Goal: Task Accomplishment & Management: Complete application form

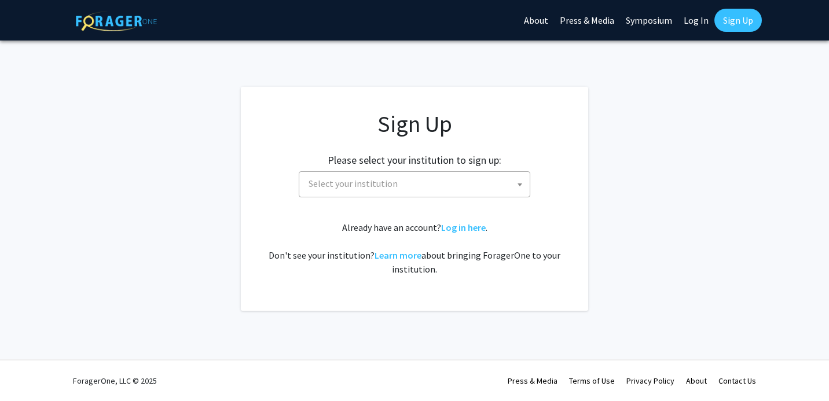
click at [388, 177] on span "Select your institution" at bounding box center [417, 184] width 226 height 24
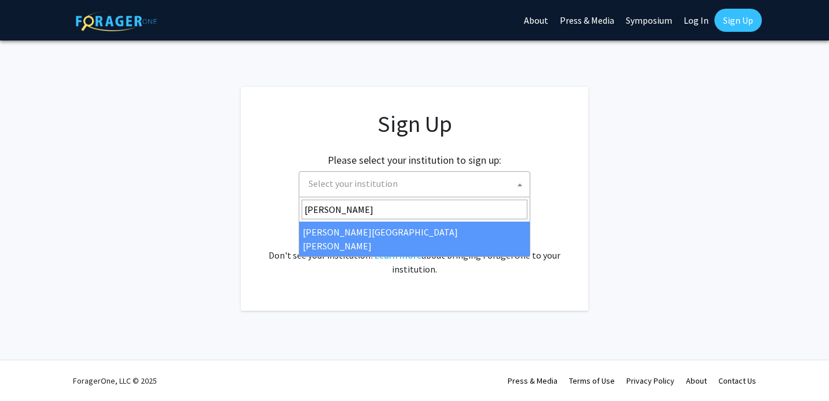
type input "[PERSON_NAME]"
select select "1"
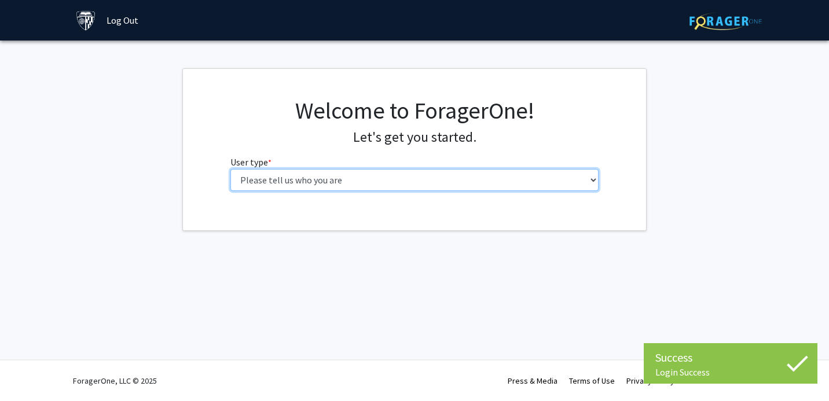
click at [471, 185] on select "Please tell us who you are Undergraduate Student Master's Student Doctoral Cand…" at bounding box center [415, 180] width 369 height 22
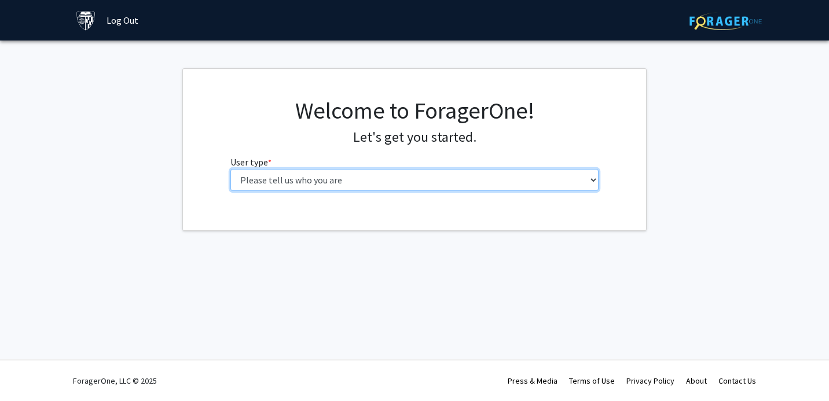
select select "1: undergrad"
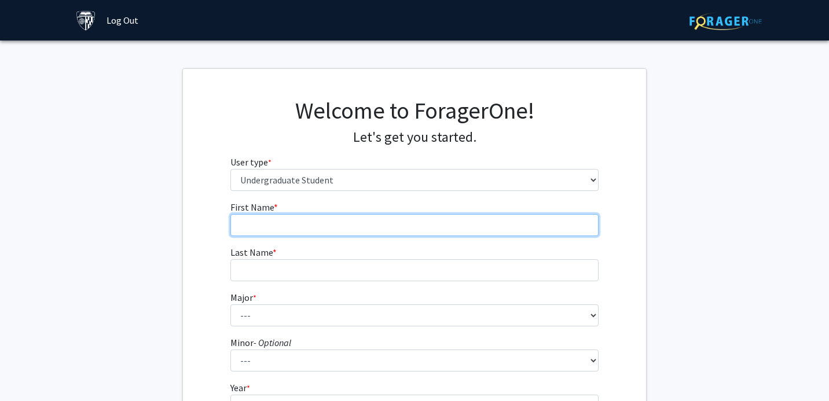
click at [465, 222] on input "First Name * required" at bounding box center [415, 225] width 369 height 22
type input "[PERSON_NAME]"
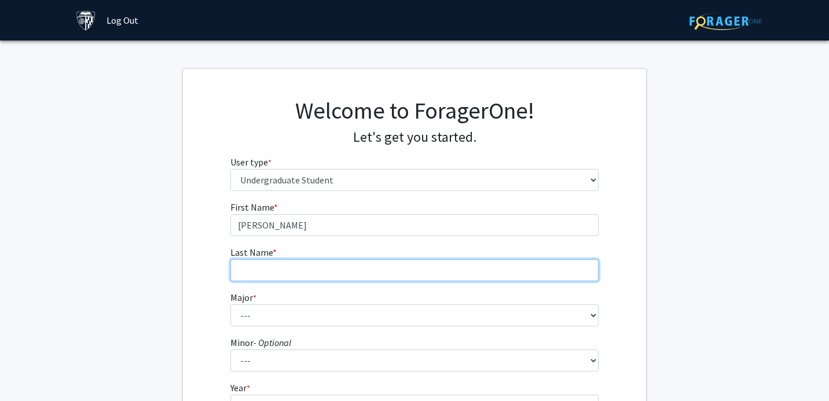
type input "Ouyang"
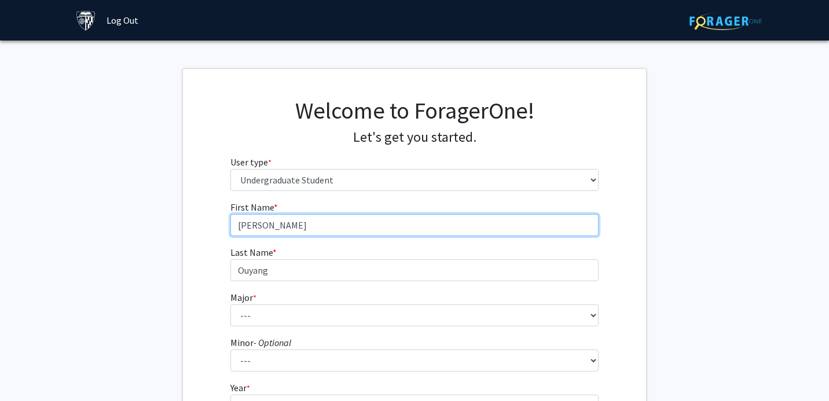
scroll to position [88, 0]
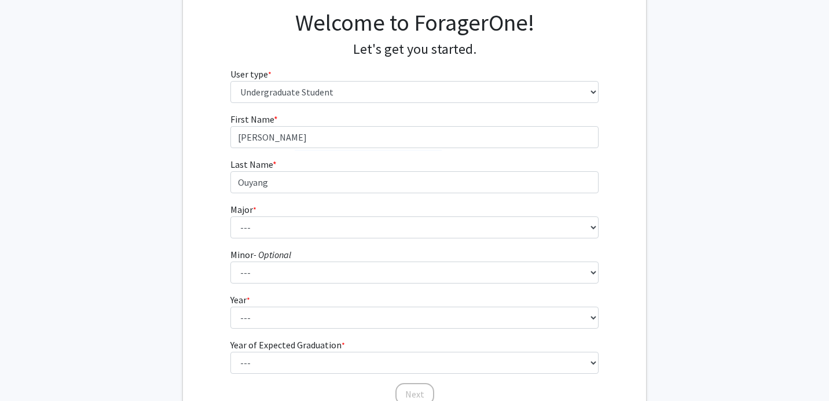
click at [358, 215] on fg-select "Major * required --- Africana Studies Anthropology Applied Mathematics & Statis…" at bounding box center [415, 221] width 369 height 36
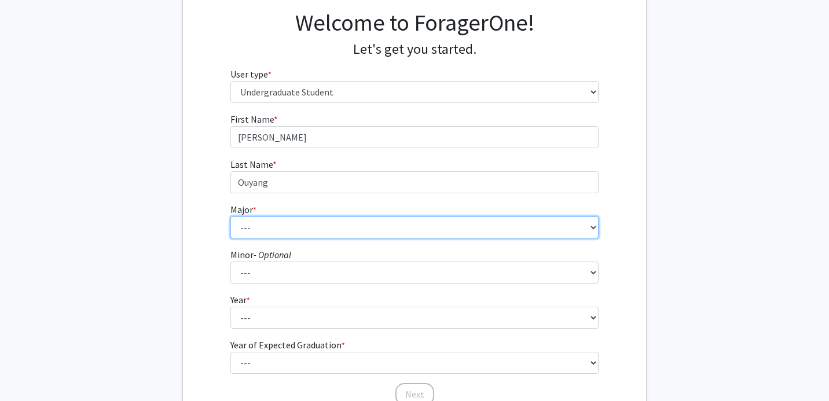
click at [358, 237] on select "--- Africana Studies Anthropology Applied Mathematics & Statistics Archaeology …" at bounding box center [415, 228] width 369 height 22
select select "9: 24"
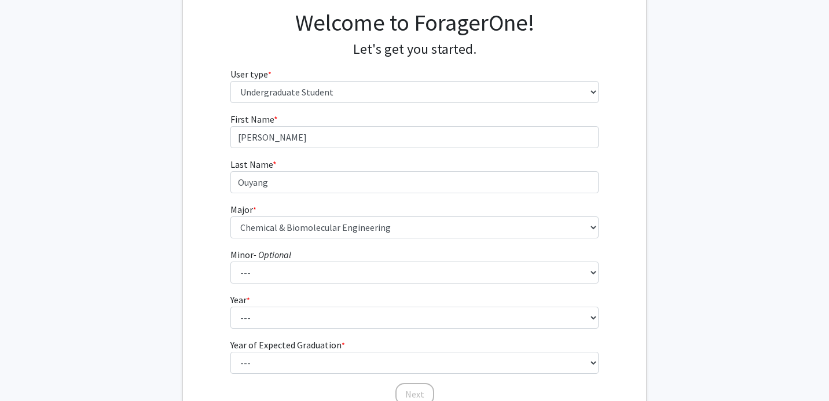
click at [372, 287] on form "First Name * required [PERSON_NAME] Last Name * required [PERSON_NAME] * requir…" at bounding box center [415, 253] width 369 height 283
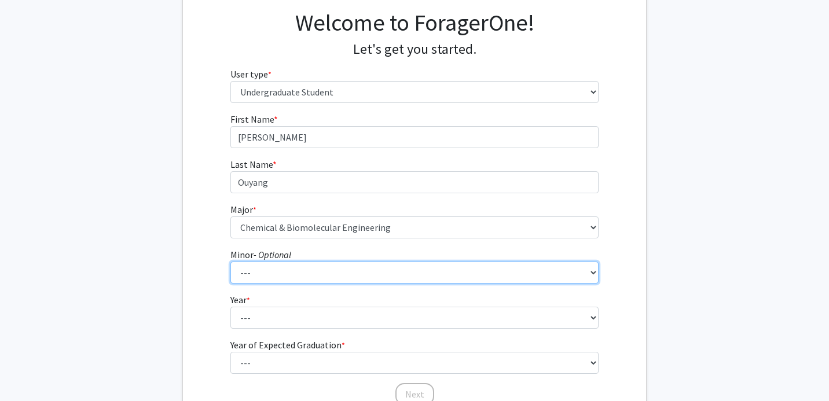
click at [361, 279] on select "--- Accounting and Financial Management Africana Studies Anthropology Applied M…" at bounding box center [415, 273] width 369 height 22
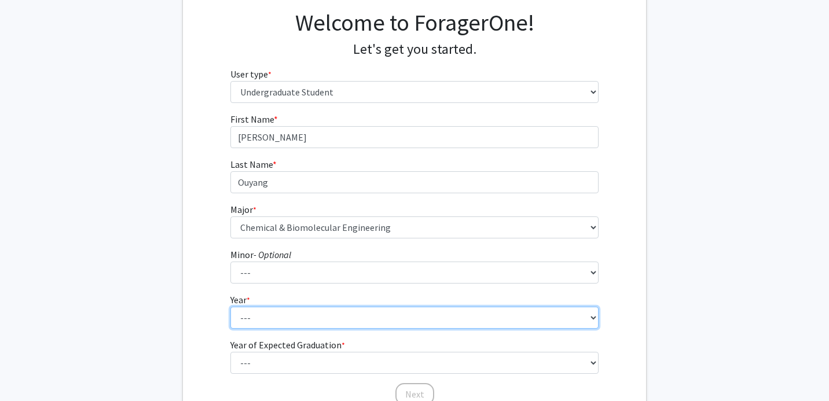
click at [287, 320] on select "--- First-year Sophomore Junior Senior Postbaccalaureate Certificate" at bounding box center [415, 318] width 369 height 22
select select "1: first-year"
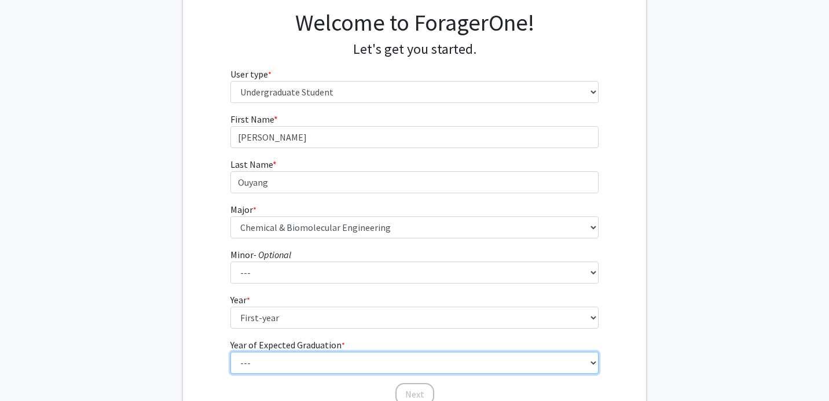
click at [308, 365] on select "--- 2025 2026 2027 2028 2029 2030 2031 2032 2033 2034" at bounding box center [415, 363] width 369 height 22
click at [280, 362] on select "--- 2025 2026 2027 2028 2029 2030 2031 2032 2033 2034" at bounding box center [415, 363] width 369 height 22
select select "5: 2029"
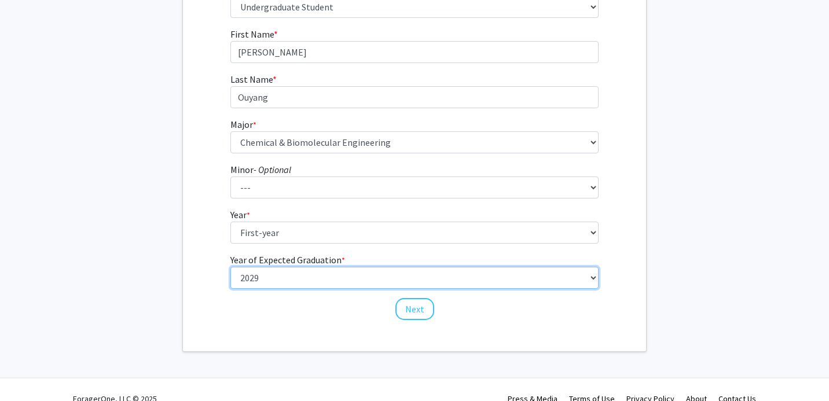
scroll to position [176, 0]
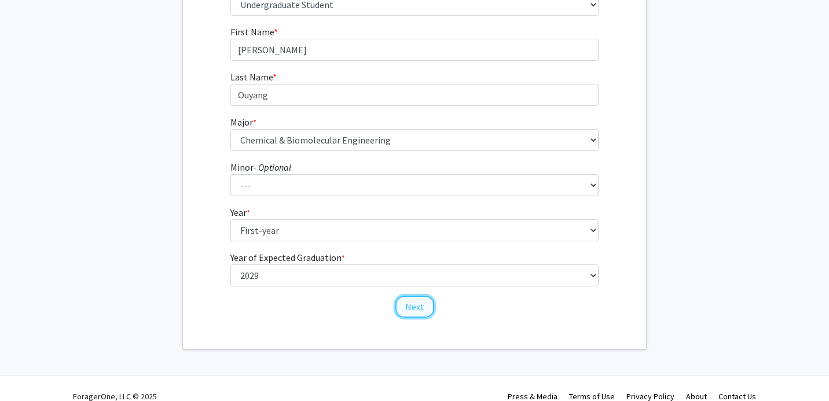
click at [424, 316] on button "Next" at bounding box center [415, 307] width 39 height 22
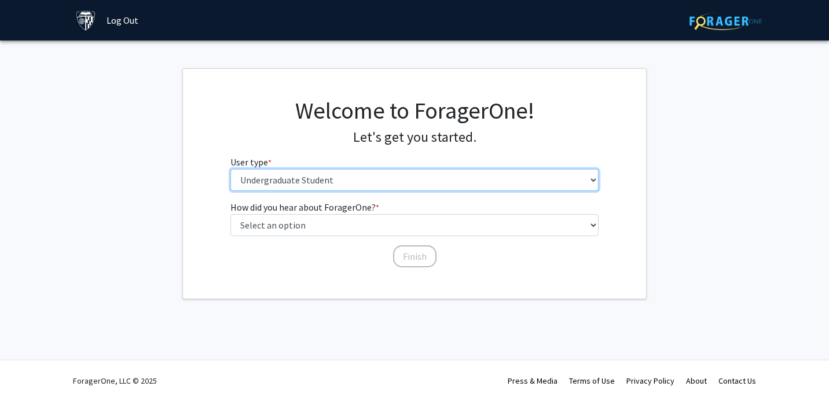
click at [434, 170] on select "Please tell us who you are Undergraduate Student Master's Student Doctoral Cand…" at bounding box center [415, 180] width 369 height 22
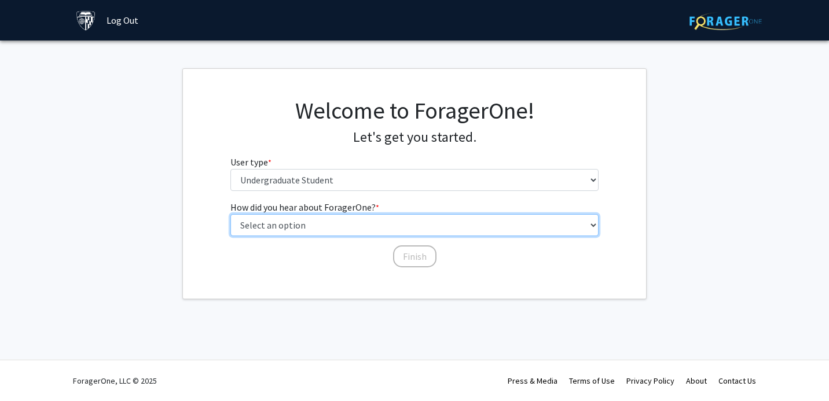
click at [367, 225] on select "Select an option Peer/student recommendation Faculty/staff recommendation Unive…" at bounding box center [415, 225] width 369 height 22
select select "3: university_website"
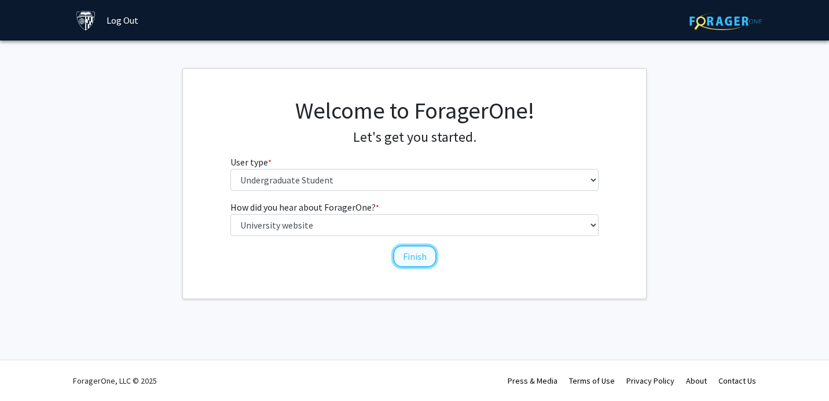
click at [411, 254] on button "Finish" at bounding box center [414, 257] width 43 height 22
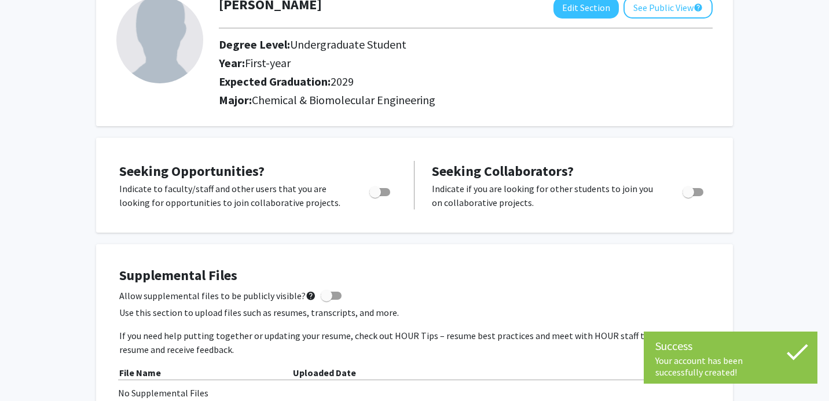
scroll to position [81, 0]
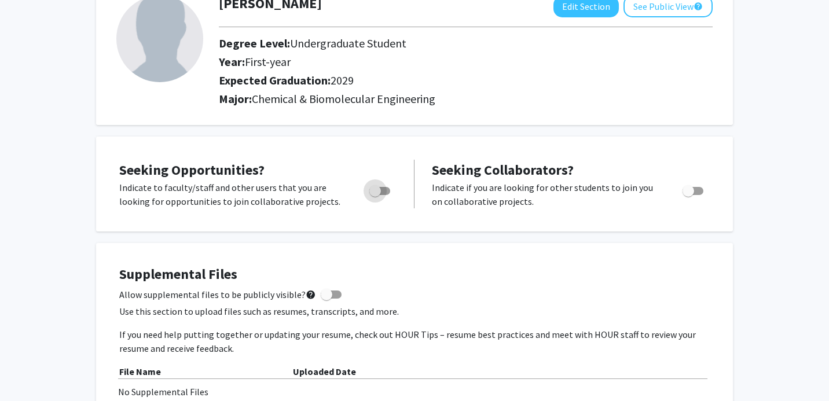
click at [379, 195] on span "Toggle" at bounding box center [376, 191] width 12 height 12
click at [375, 195] on input "Are you actively seeking opportunities?" at bounding box center [375, 195] width 1 height 1
checkbox input "true"
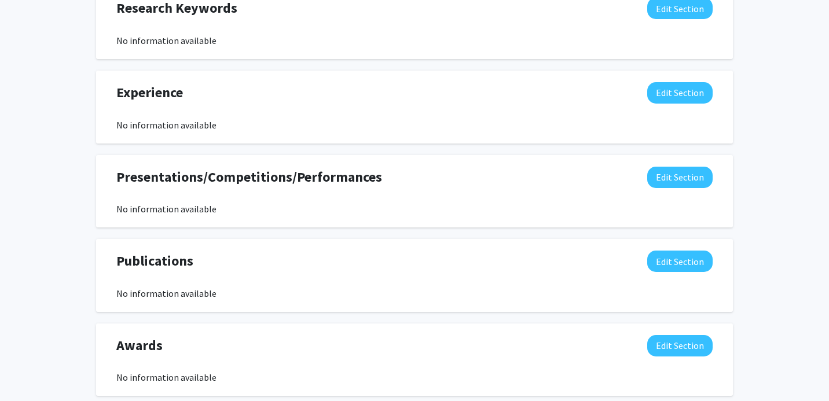
scroll to position [0, 0]
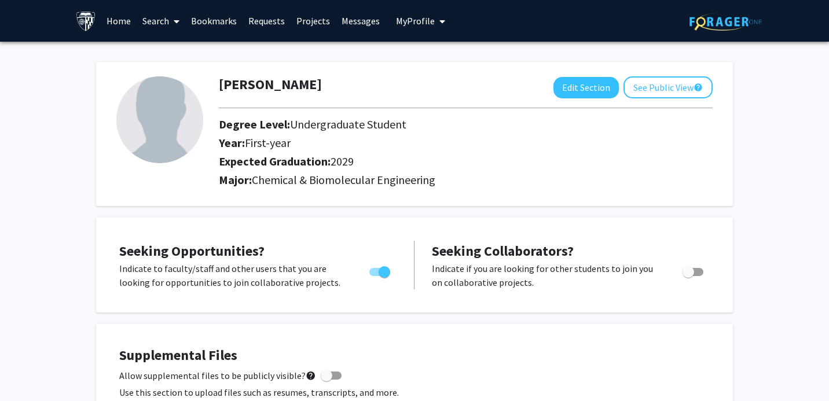
click at [215, 20] on link "Bookmarks" at bounding box center [213, 21] width 57 height 41
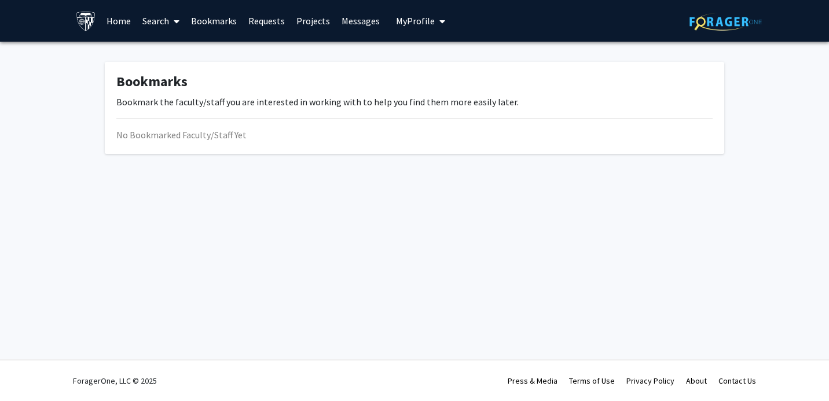
click at [119, 17] on link "Home" at bounding box center [119, 21] width 36 height 41
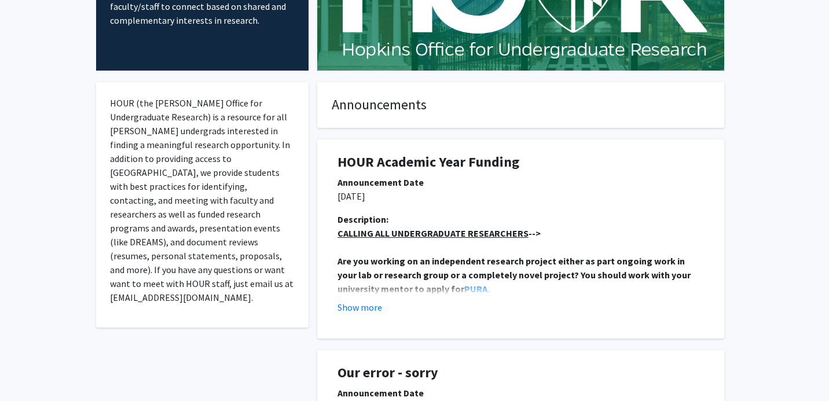
scroll to position [149, 0]
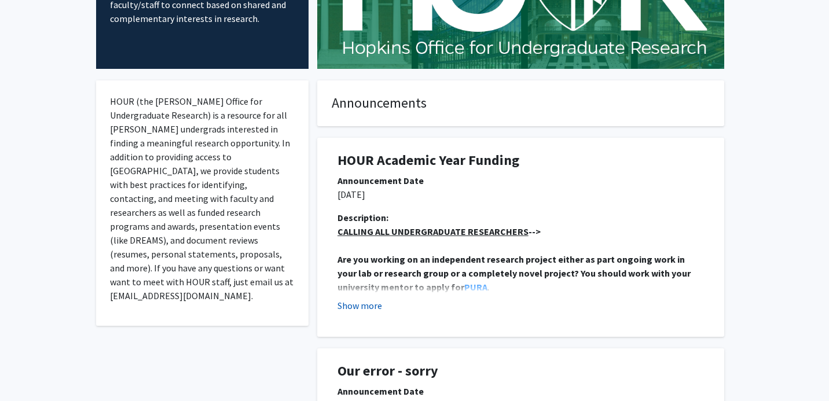
click at [372, 305] on button "Show more" at bounding box center [360, 306] width 45 height 14
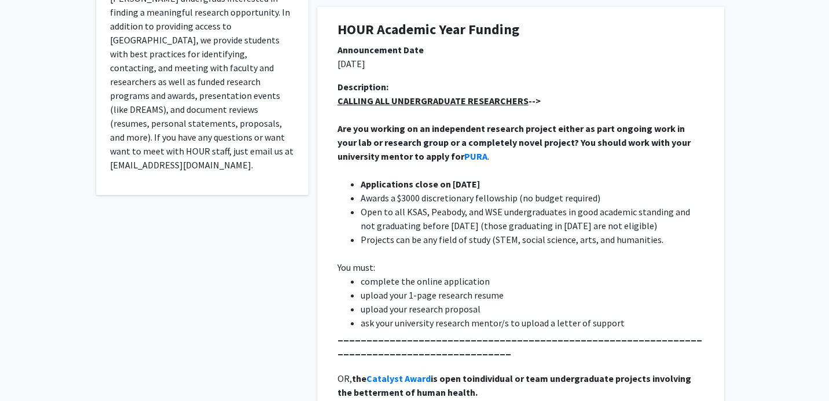
scroll to position [283, 0]
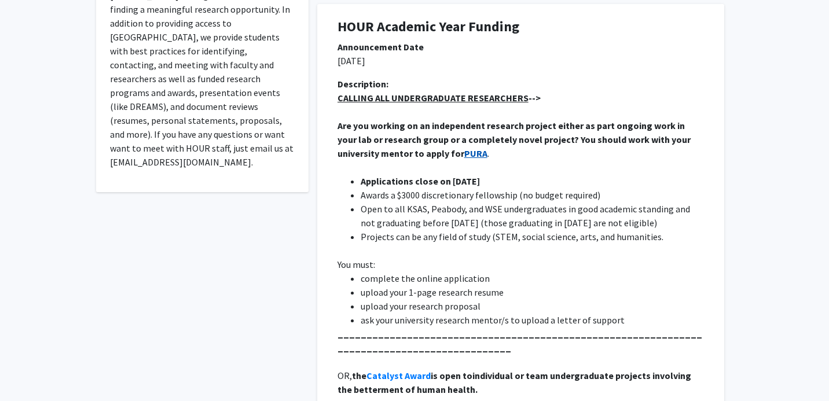
click at [465, 151] on strong "PURA" at bounding box center [476, 154] width 23 height 12
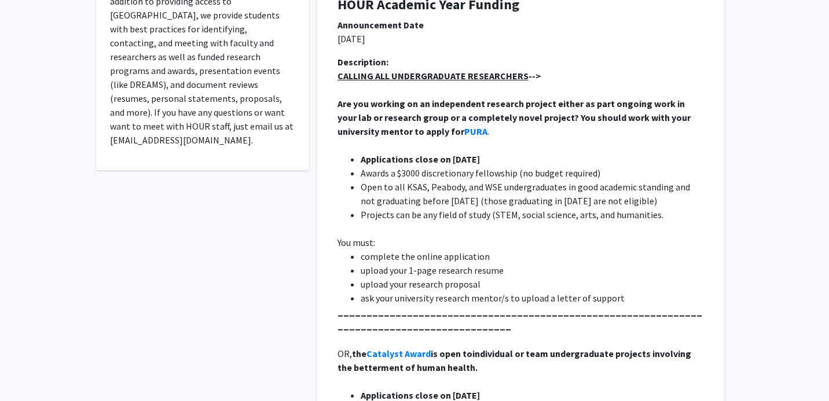
scroll to position [0, 0]
